Goal: Task Accomplishment & Management: Manage account settings

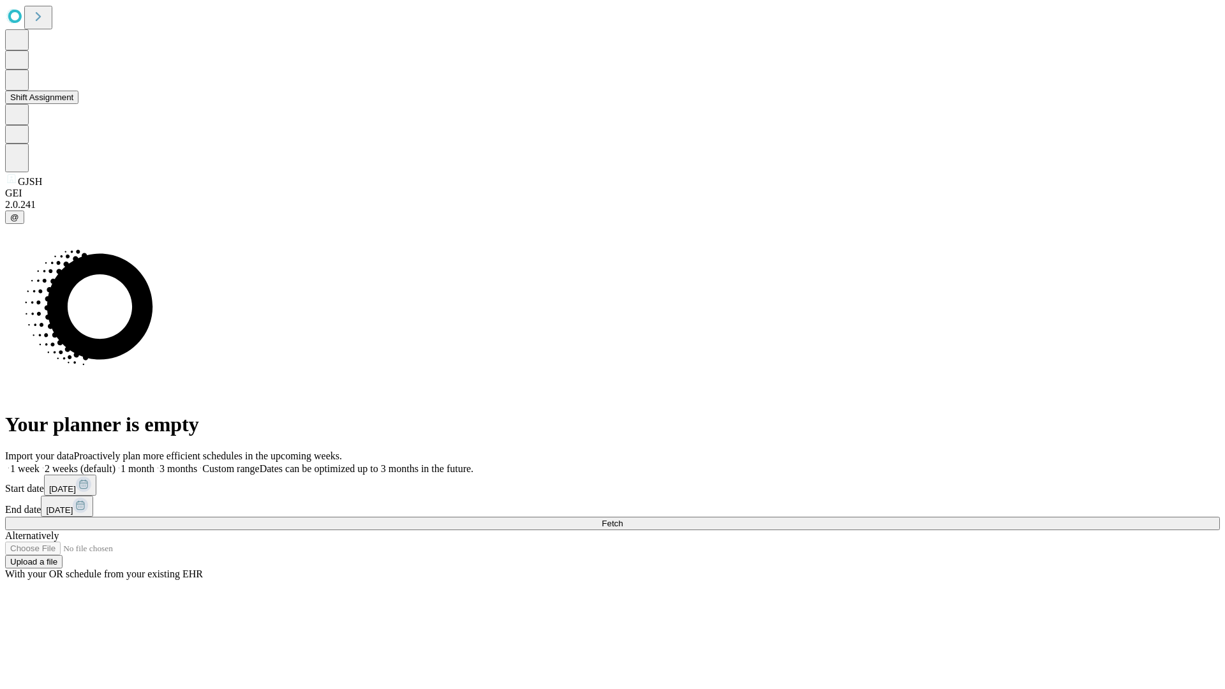
click at [78, 104] on button "Shift Assignment" at bounding box center [41, 97] width 73 height 13
